Goal: Transaction & Acquisition: Purchase product/service

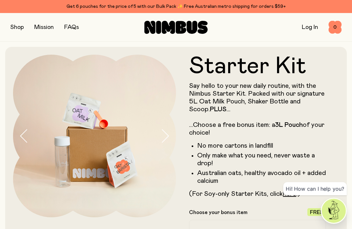
click at [17, 29] on button "button" at bounding box center [16, 27] width 13 height 9
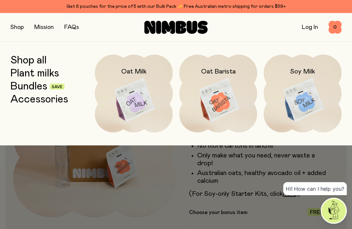
click at [52, 71] on link "Plant milks" at bounding box center [34, 74] width 49 height 12
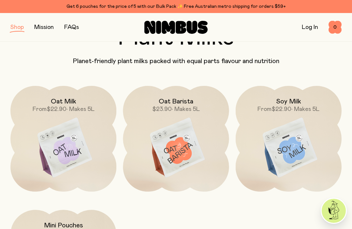
scroll to position [50, 0]
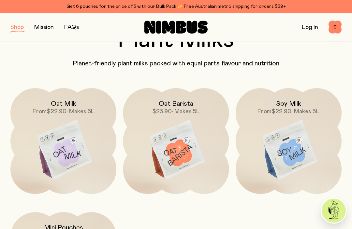
click at [210, 155] on img at bounding box center [176, 151] width 106 height 124
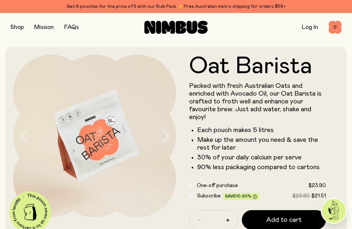
click at [16, 24] on button "button" at bounding box center [16, 27] width 13 height 9
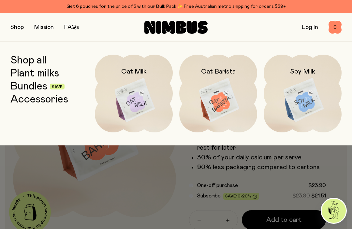
click at [144, 107] on img at bounding box center [134, 101] width 78 height 92
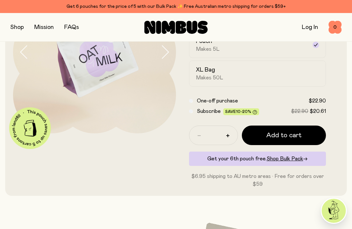
scroll to position [84, 0]
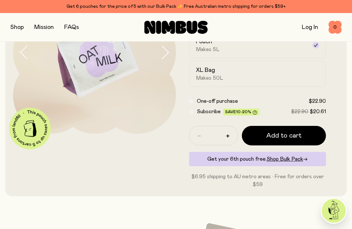
click at [212, 73] on h2 "XL Bag" at bounding box center [205, 70] width 19 height 8
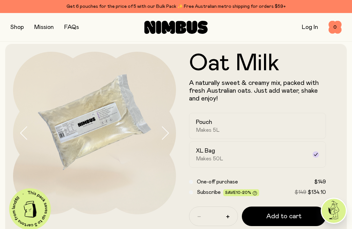
scroll to position [0, 0]
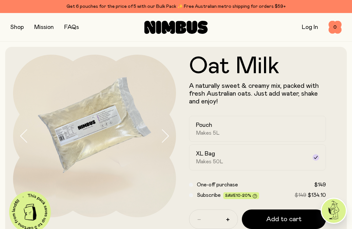
click at [15, 25] on button "button" at bounding box center [16, 27] width 13 height 9
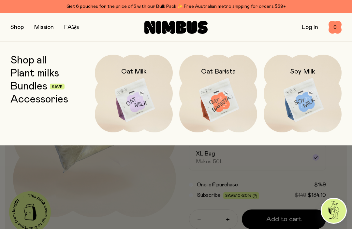
click at [225, 95] on img at bounding box center [218, 101] width 78 height 92
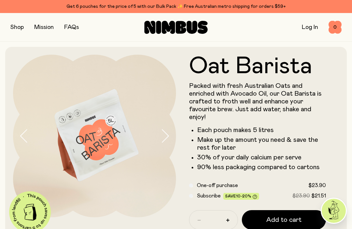
click at [13, 23] on button "button" at bounding box center [16, 27] width 13 height 9
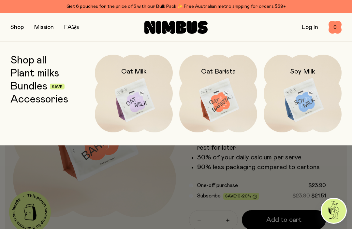
click at [223, 103] on img at bounding box center [218, 101] width 78 height 92
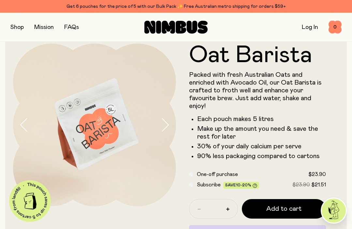
scroll to position [7, 0]
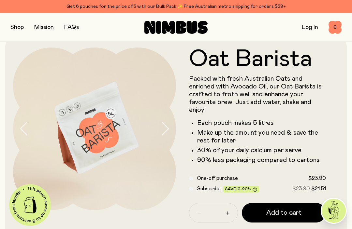
click at [15, 27] on button "button" at bounding box center [16, 27] width 13 height 9
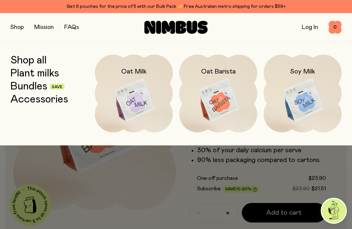
click at [142, 92] on img at bounding box center [134, 101] width 78 height 92
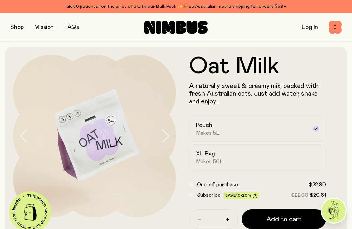
click at [211, 159] on span "Makes 50L" at bounding box center [209, 162] width 27 height 7
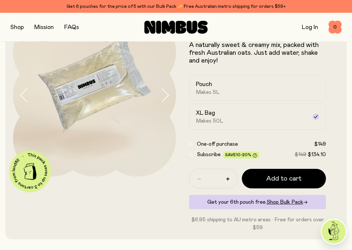
click at [292, 176] on span "Add to cart" at bounding box center [283, 178] width 35 height 9
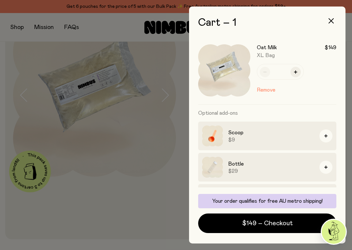
click at [329, 17] on button "button" at bounding box center [331, 21] width 16 height 16
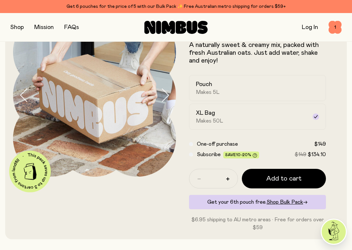
click at [17, 27] on button "button" at bounding box center [16, 27] width 13 height 9
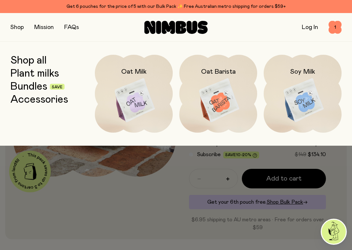
click at [229, 87] on img at bounding box center [218, 101] width 78 height 92
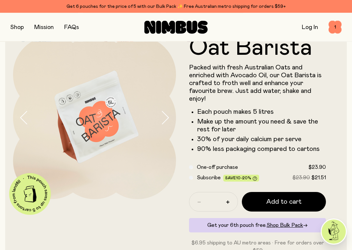
scroll to position [19, 0]
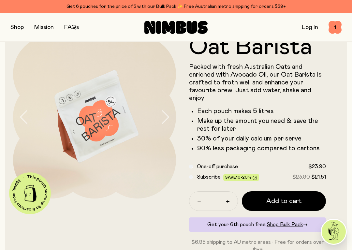
click at [229, 204] on button "button" at bounding box center [227, 201] width 10 height 10
type input "*"
click at [291, 204] on span "Add to cart" at bounding box center [283, 200] width 35 height 9
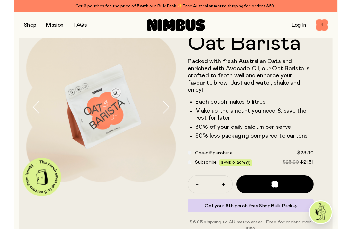
scroll to position [0, 0]
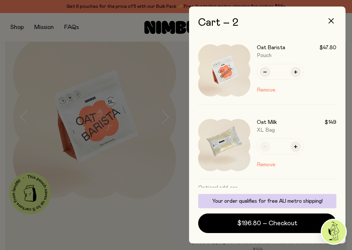
click at [255, 225] on span "$196.80 – Checkout" at bounding box center [267, 223] width 60 height 9
